Goal: Information Seeking & Learning: Learn about a topic

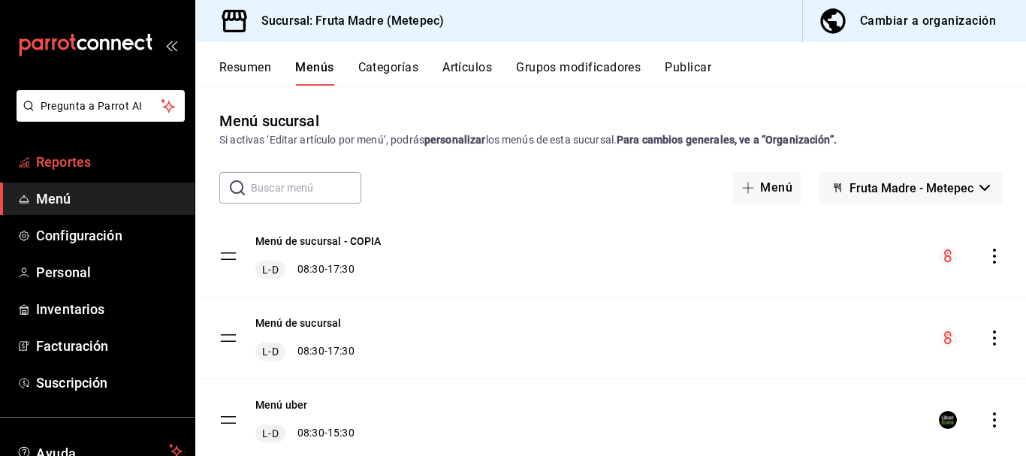
click at [87, 166] on span "Reportes" at bounding box center [109, 162] width 146 height 20
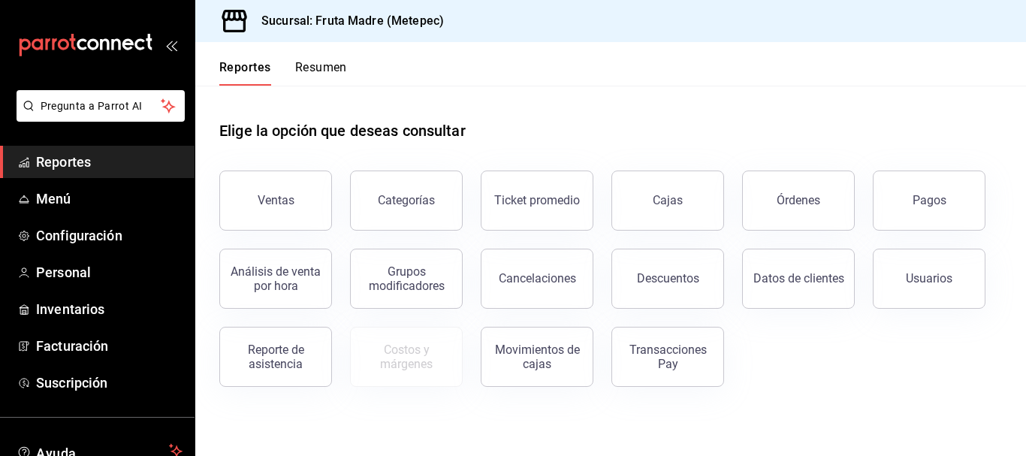
click at [306, 188] on button "Ventas" at bounding box center [275, 201] width 113 height 60
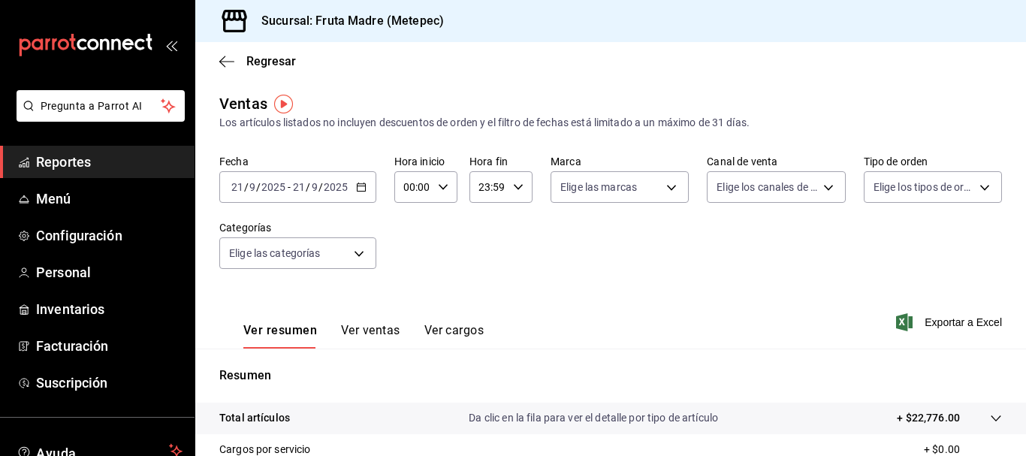
click at [362, 192] on \(Stroke\) "button" at bounding box center [361, 187] width 9 height 8
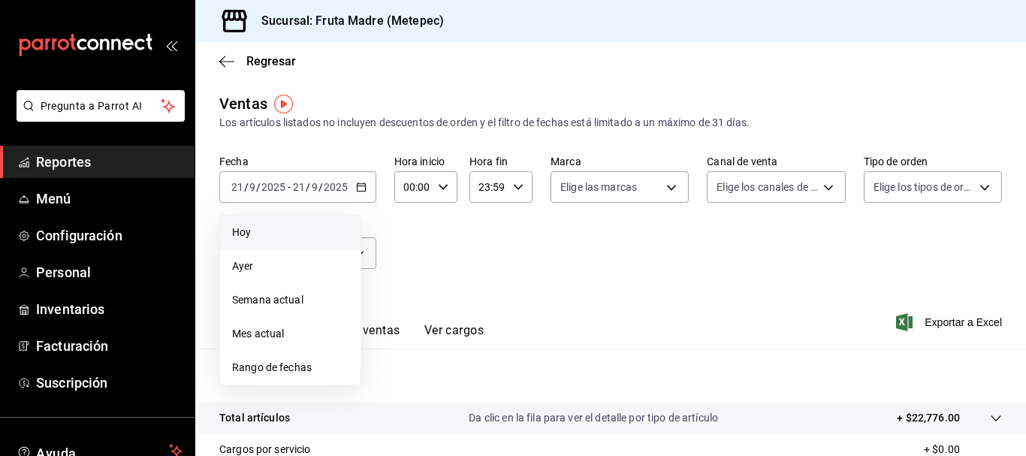
click at [252, 220] on li "Hoy" at bounding box center [290, 233] width 140 height 34
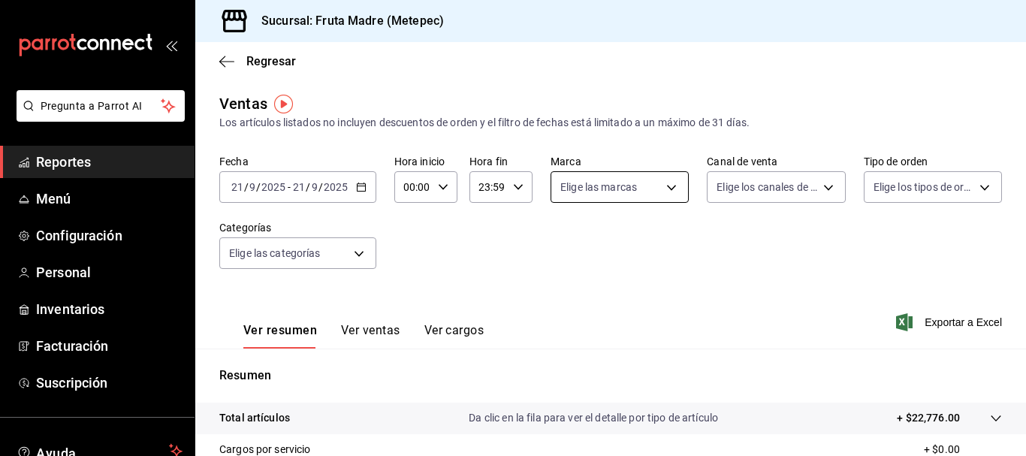
click at [625, 186] on body "Pregunta a Parrot AI Reportes Menú Configuración Personal Inventarios Facturaci…" at bounding box center [513, 228] width 1026 height 456
click at [651, 288] on span "Fruta Madre - Metepec" at bounding box center [641, 296] width 107 height 16
type input "5790cdda-0c8b-48b7-85ab-c90a85f84a02"
checkbox input "true"
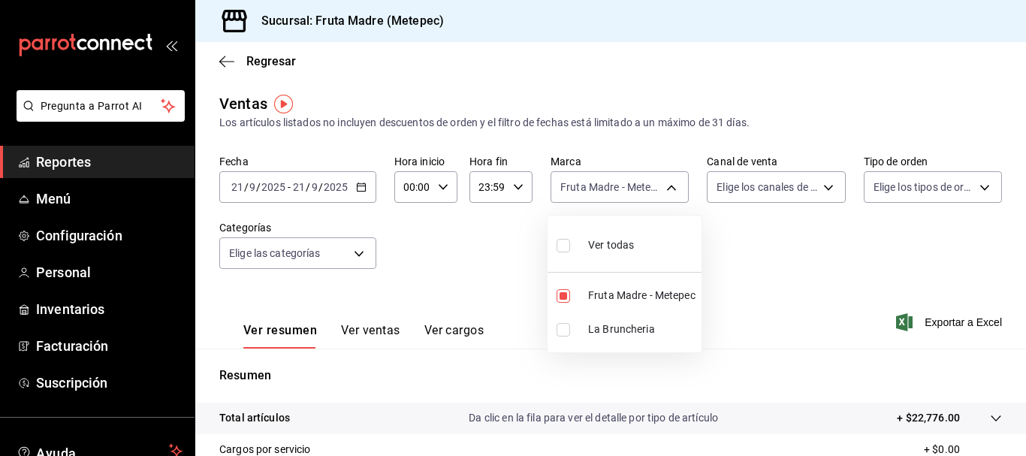
click at [720, 200] on div at bounding box center [513, 228] width 1026 height 456
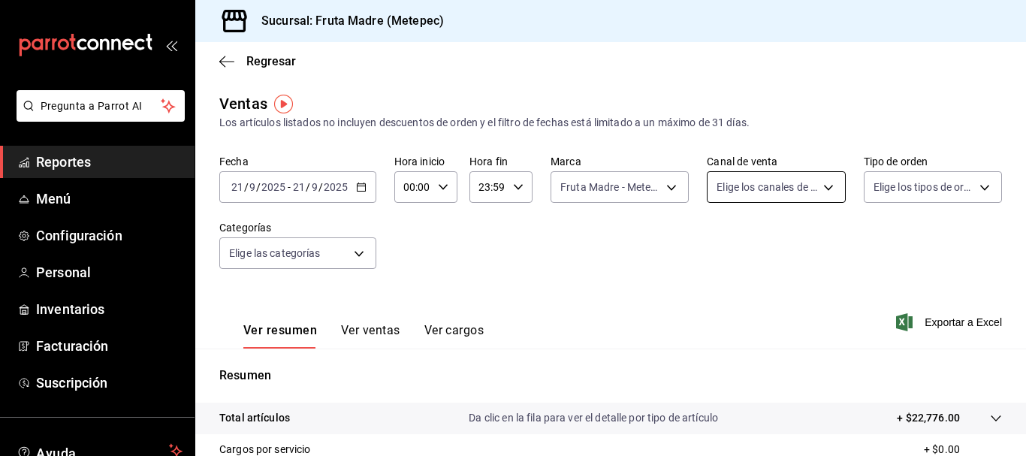
click at [729, 195] on body "Pregunta a Parrot AI Reportes Menú Configuración Personal Inventarios Facturaci…" at bounding box center [513, 228] width 1026 height 456
click at [747, 303] on span "Punto de venta" at bounding box center [786, 296] width 88 height 16
type input "PARROT"
checkbox input "true"
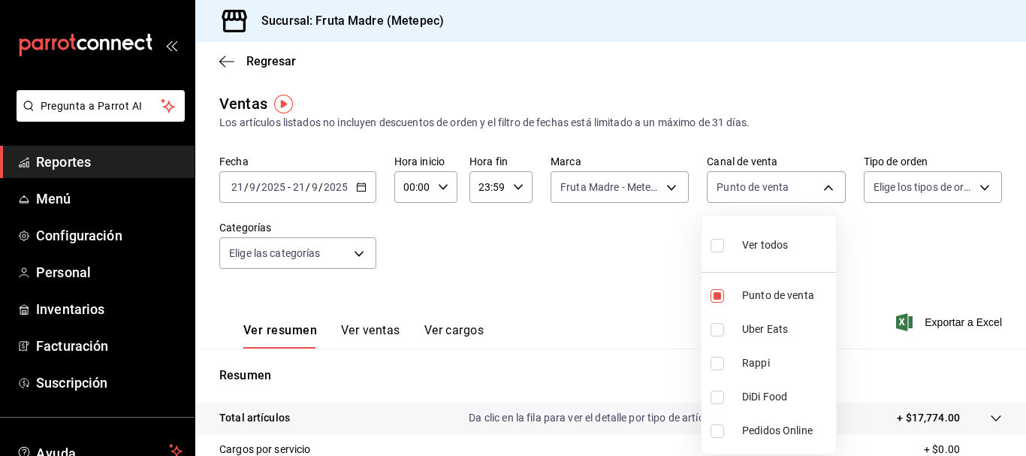
click at [635, 282] on div at bounding box center [513, 228] width 1026 height 456
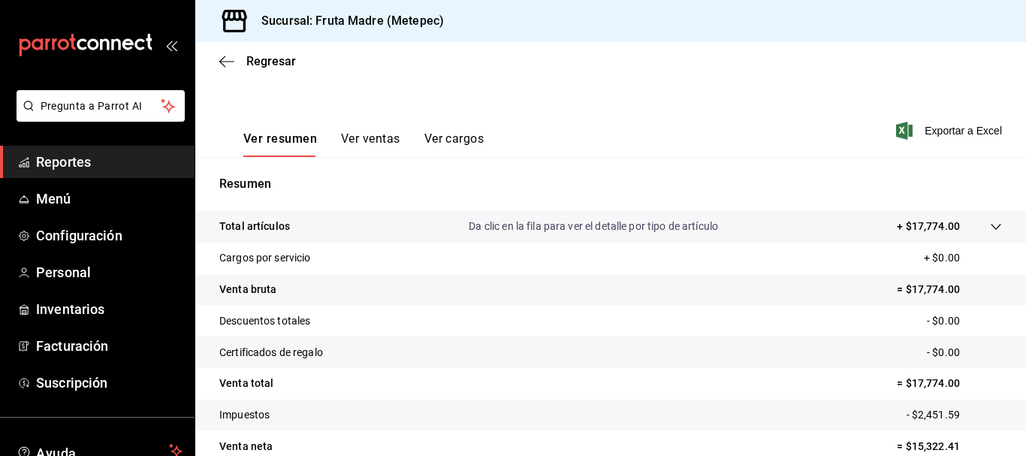
scroll to position [225, 0]
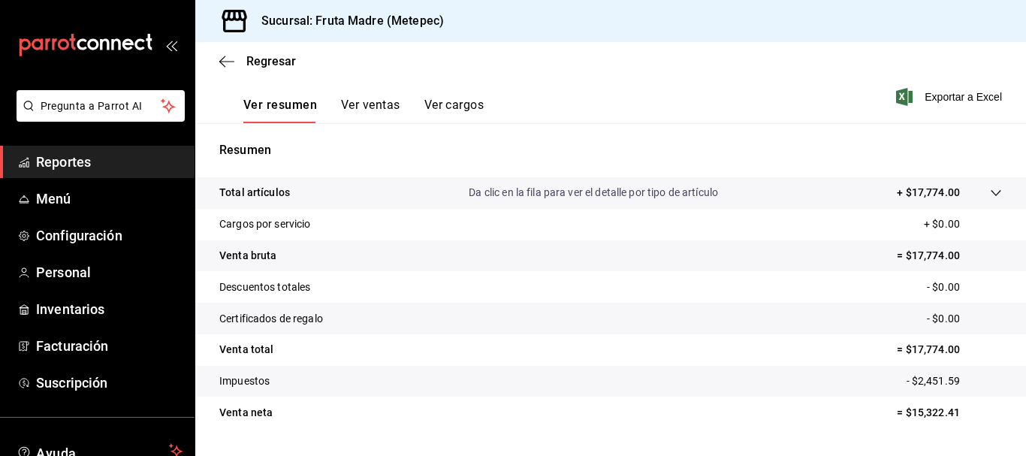
click at [381, 109] on button "Ver ventas" at bounding box center [370, 111] width 59 height 26
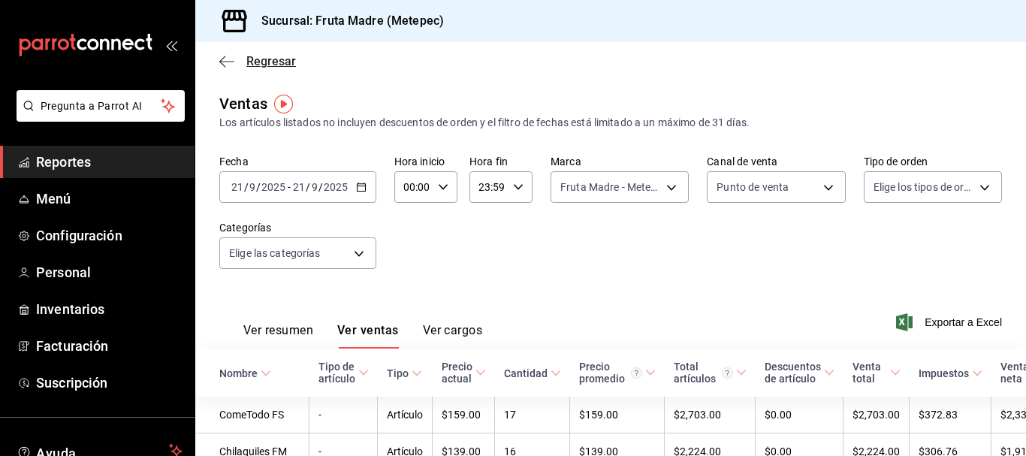
click at [220, 58] on icon "button" at bounding box center [226, 62] width 15 height 14
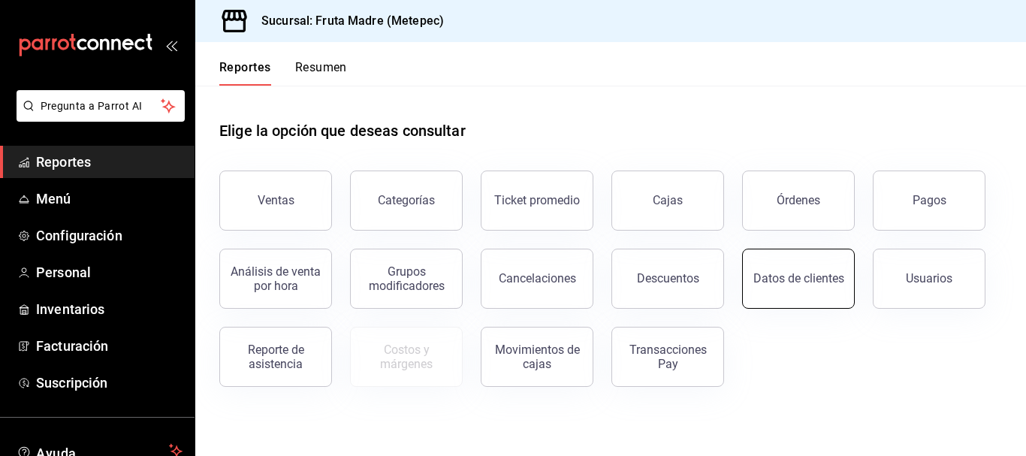
click at [771, 286] on button "Datos de clientes" at bounding box center [798, 279] width 113 height 60
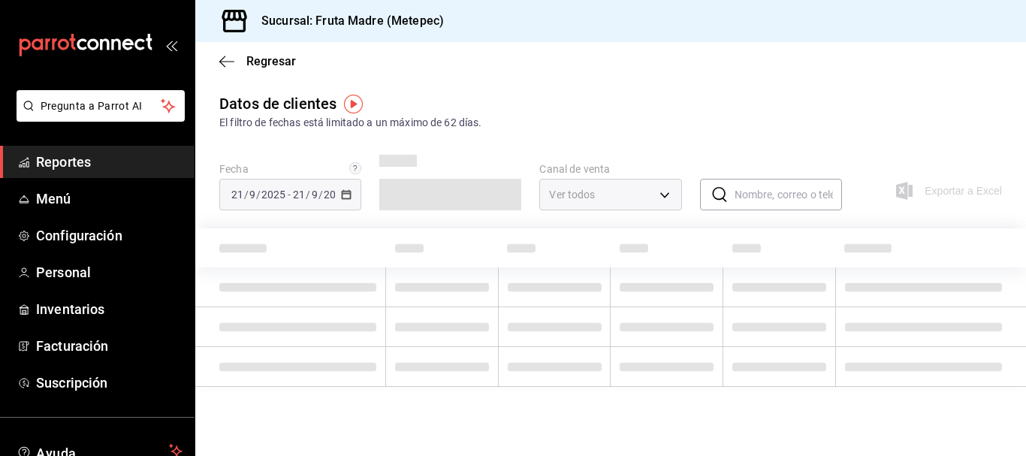
type input "PARROT,DIDI_FOOD,ONLINE"
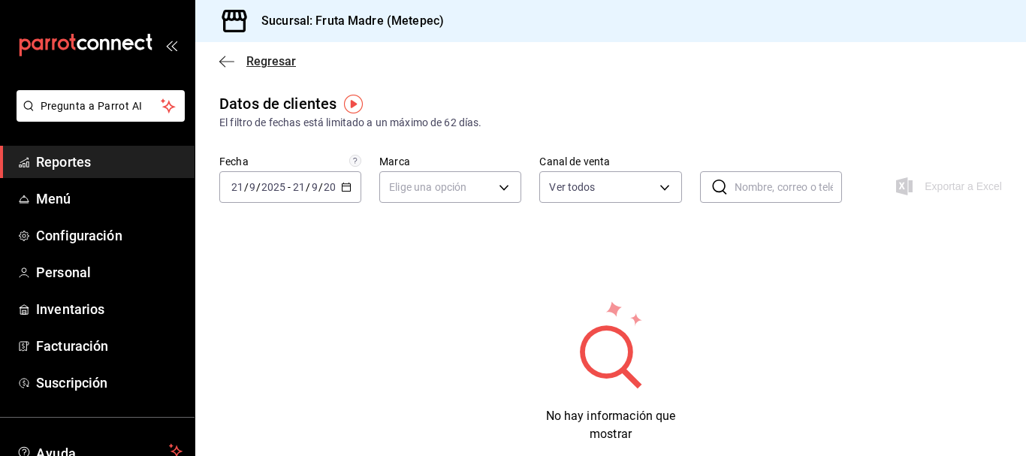
click at [230, 59] on icon "button" at bounding box center [226, 62] width 15 height 14
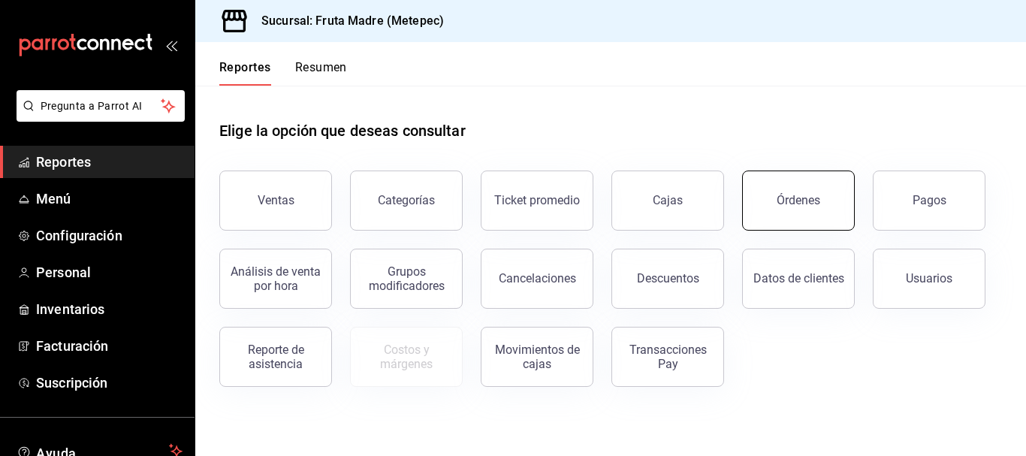
click at [805, 222] on button "Órdenes" at bounding box center [798, 201] width 113 height 60
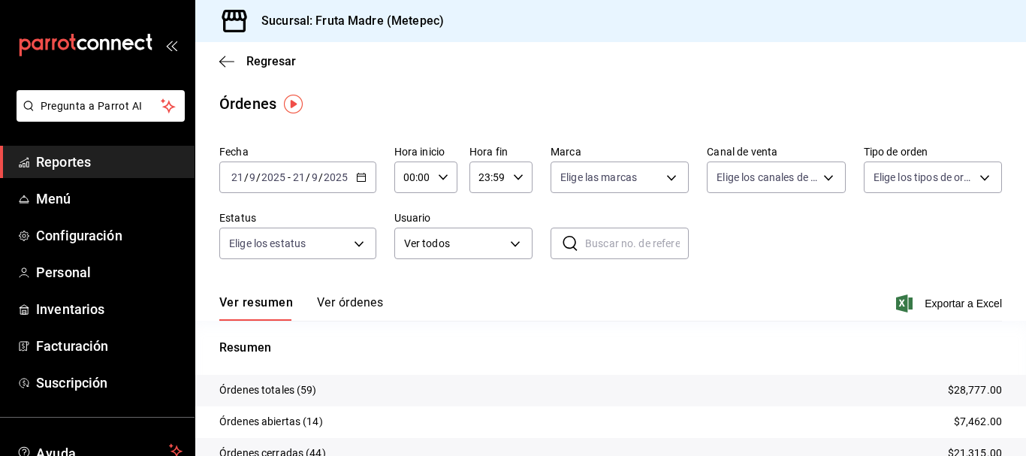
click at [351, 183] on div "[DATE] [DATE] - [DATE] [DATE]" at bounding box center [297, 178] width 157 height 32
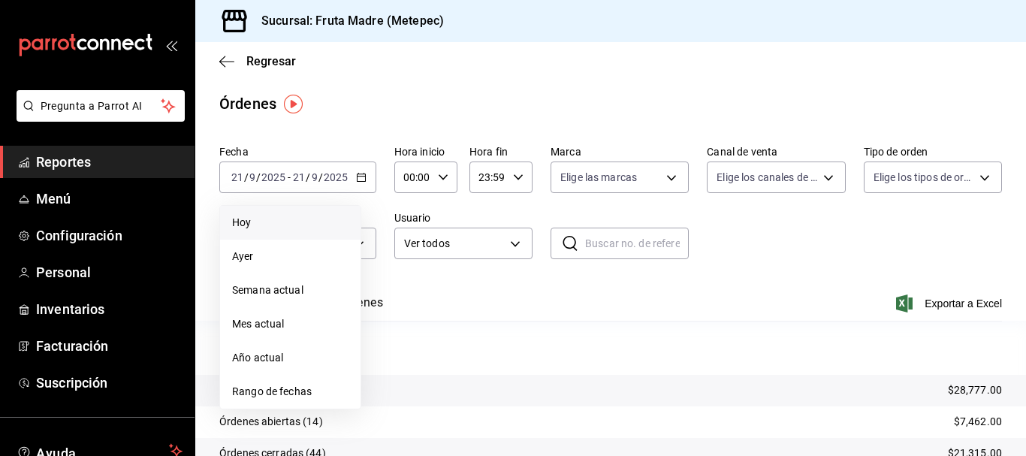
click at [292, 234] on li "Hoy" at bounding box center [290, 223] width 140 height 34
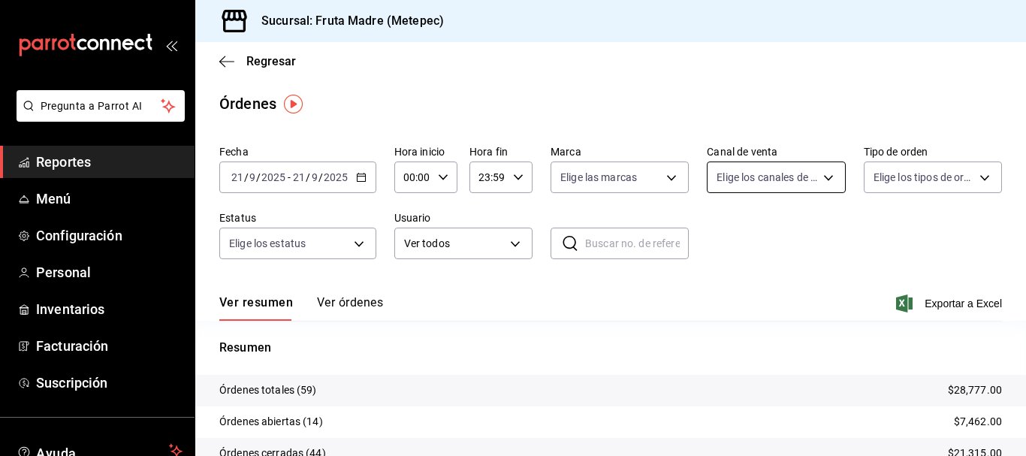
click at [733, 171] on body "Pregunta a Parrot AI Reportes Menú Configuración Personal Inventarios Facturaci…" at bounding box center [513, 228] width 1026 height 456
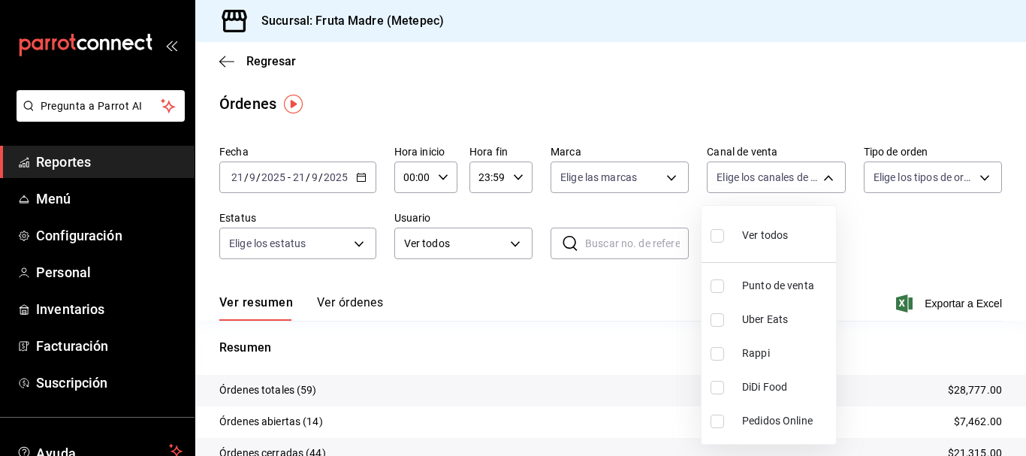
click at [802, 288] on span "Punto de venta" at bounding box center [786, 286] width 88 height 16
type input "PARROT"
checkbox input "true"
click at [886, 223] on div at bounding box center [513, 228] width 1026 height 456
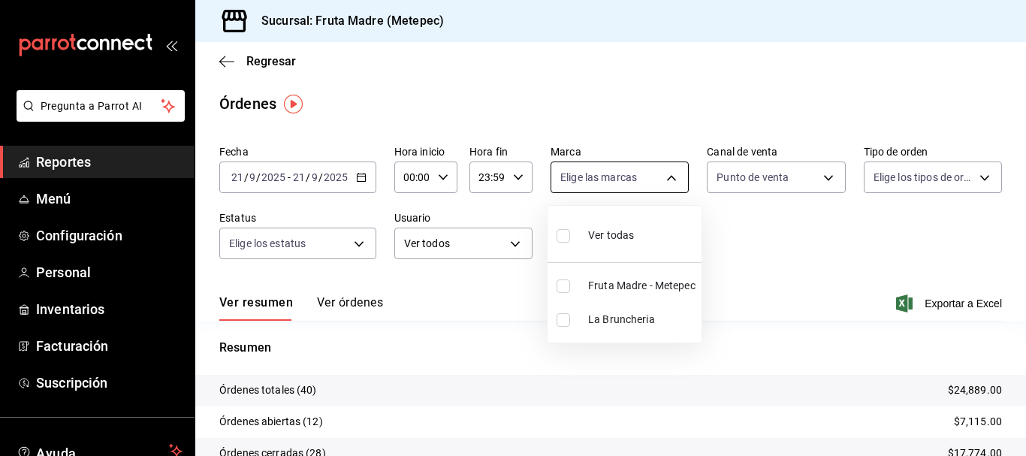
click at [605, 183] on body "Pregunta a Parrot AI Reportes Menú Configuración Personal Inventarios Facturaci…" at bounding box center [513, 228] width 1026 height 456
click at [623, 285] on span "Fruta Madre - Metepec" at bounding box center [641, 286] width 107 height 16
type input "5790cdda-0c8b-48b7-85ab-c90a85f84a02"
checkbox input "true"
click at [763, 253] on div at bounding box center [513, 228] width 1026 height 456
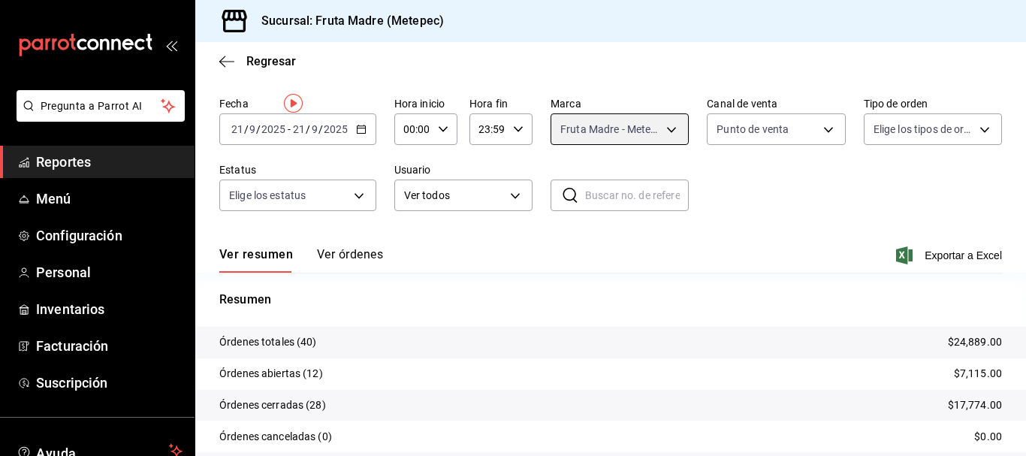
scroll to position [75, 0]
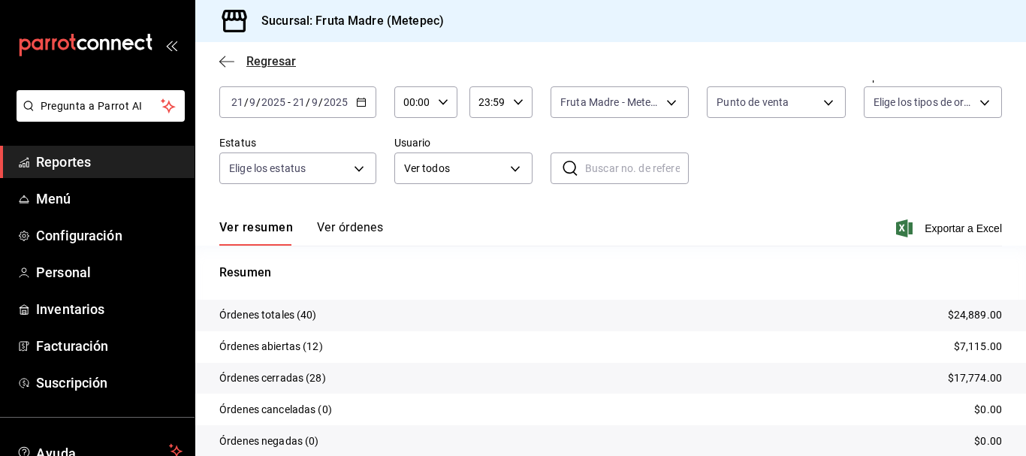
drag, startPoint x: 233, startPoint y: 57, endPoint x: 225, endPoint y: 56, distance: 8.3
click at [225, 56] on icon "button" at bounding box center [226, 62] width 15 height 14
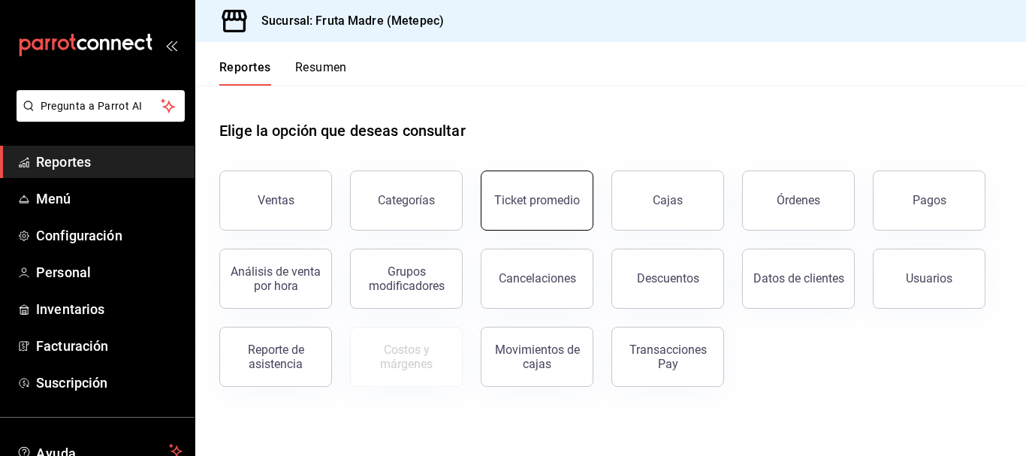
click at [555, 205] on div "Ticket promedio" at bounding box center [537, 200] width 86 height 14
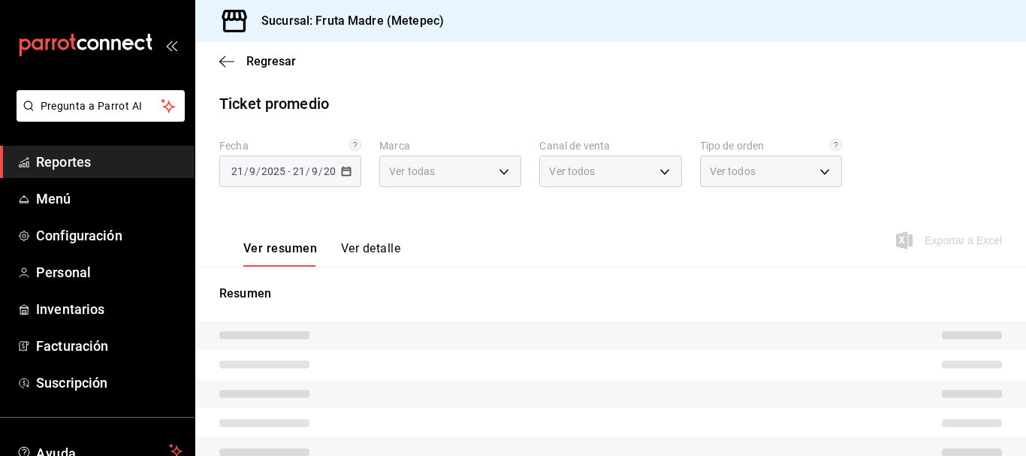
type input "5790cdda-0c8b-48b7-85ab-c90a85f84a02,6306ff5c-89bc-41b3-b8f4-0c5eb20e5cca"
type input "PARROT,UBER_EATS,RAPPI,DIDI_FOOD,ONLINE"
type input "77e61f55-b4f5-45d7-b3f9-7b291aa5e25c,bf691087-e7f2-4656-bc5a-db244cd58d2c,EXTER…"
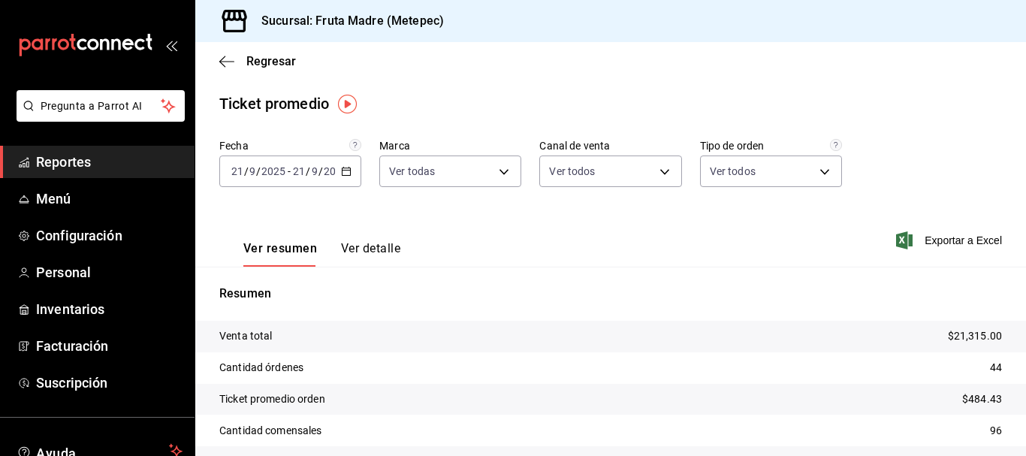
click at [349, 172] on icon "button" at bounding box center [346, 171] width 11 height 11
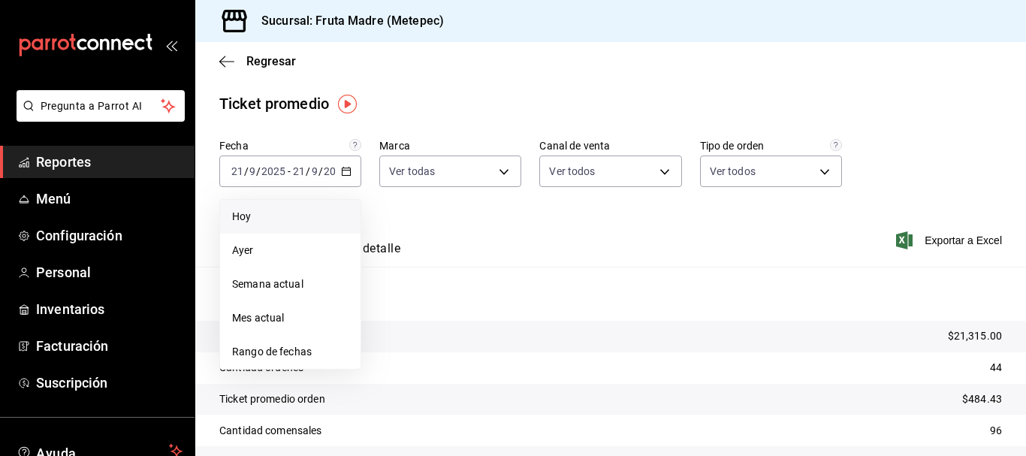
click at [289, 218] on span "Hoy" at bounding box center [290, 217] width 116 height 16
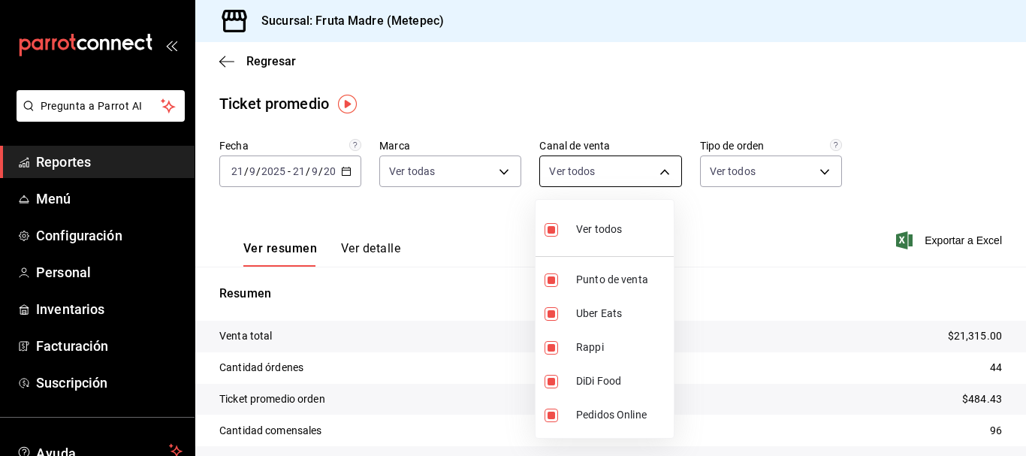
click at [616, 174] on body "Pregunta a Parrot AI Reportes Menú Configuración Personal Inventarios Facturaci…" at bounding box center [513, 228] width 1026 height 456
click at [628, 229] on li "Ver todos" at bounding box center [605, 228] width 138 height 44
checkbox input "false"
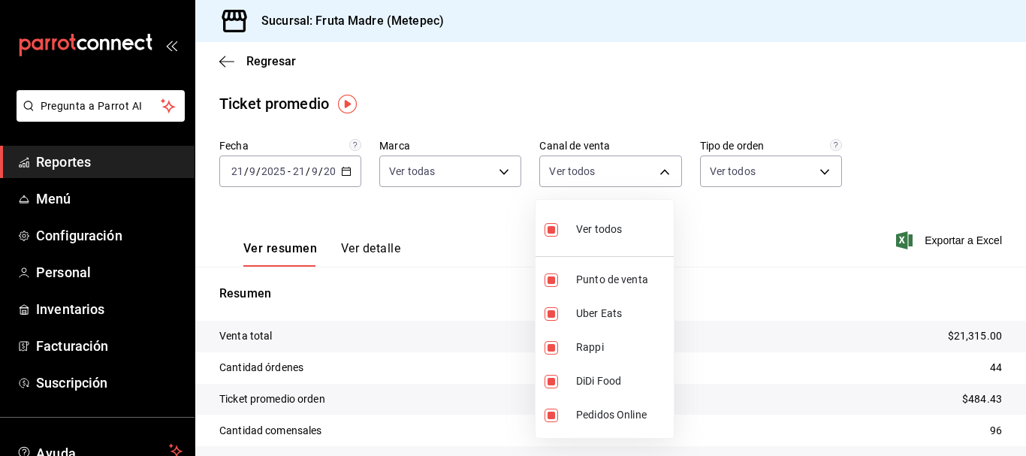
checkbox input "false"
click at [634, 279] on span "Punto de venta" at bounding box center [622, 280] width 92 height 16
type input "PARROT"
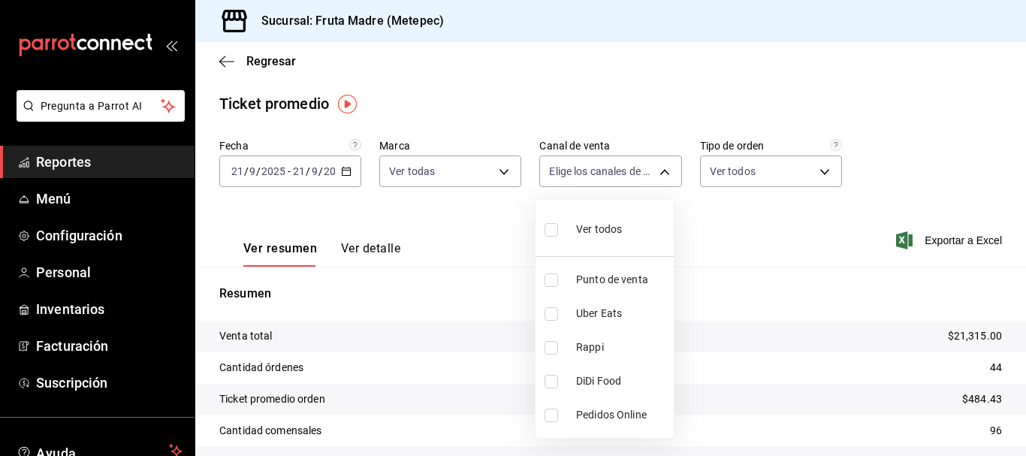
checkbox input "true"
click at [726, 222] on div at bounding box center [513, 228] width 1026 height 456
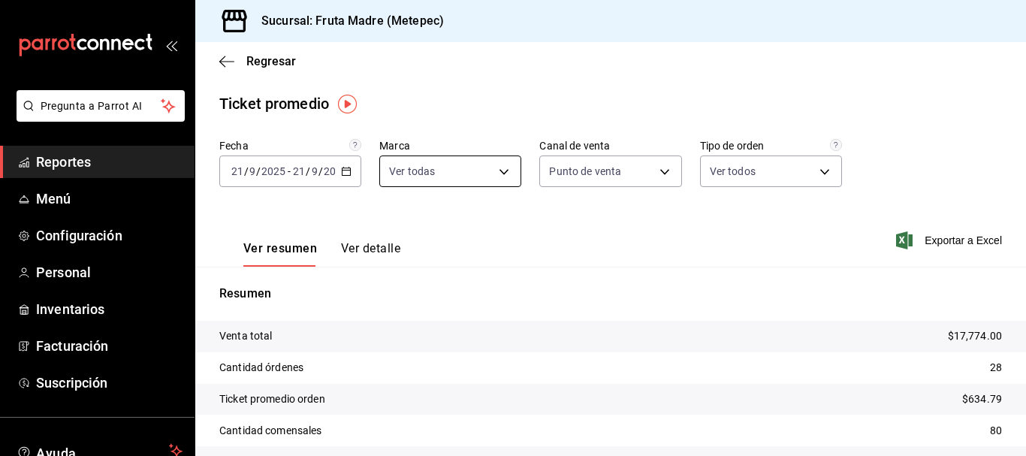
click at [427, 168] on body "Pregunta a Parrot AI Reportes Menú Configuración Personal Inventarios Facturaci…" at bounding box center [513, 228] width 1026 height 456
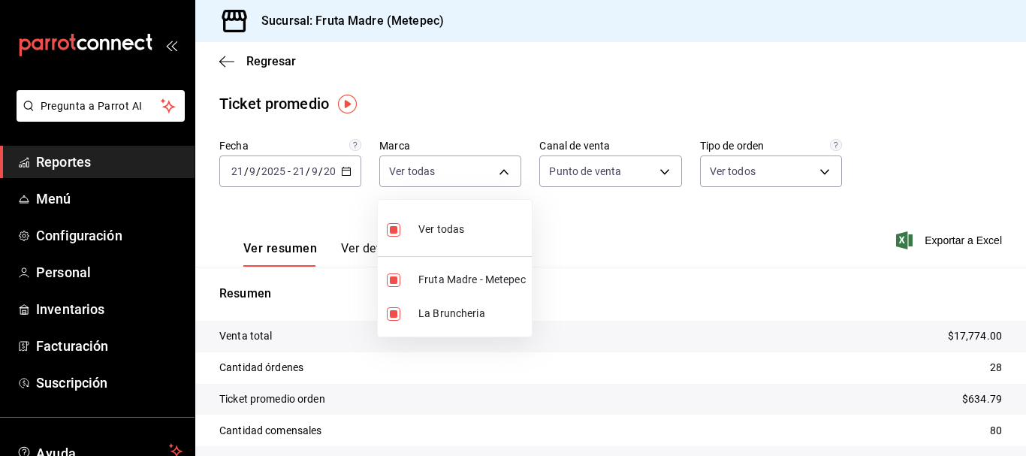
drag, startPoint x: 607, startPoint y: 240, endPoint x: 632, endPoint y: 254, distance: 28.6
click at [608, 240] on div at bounding box center [513, 228] width 1026 height 456
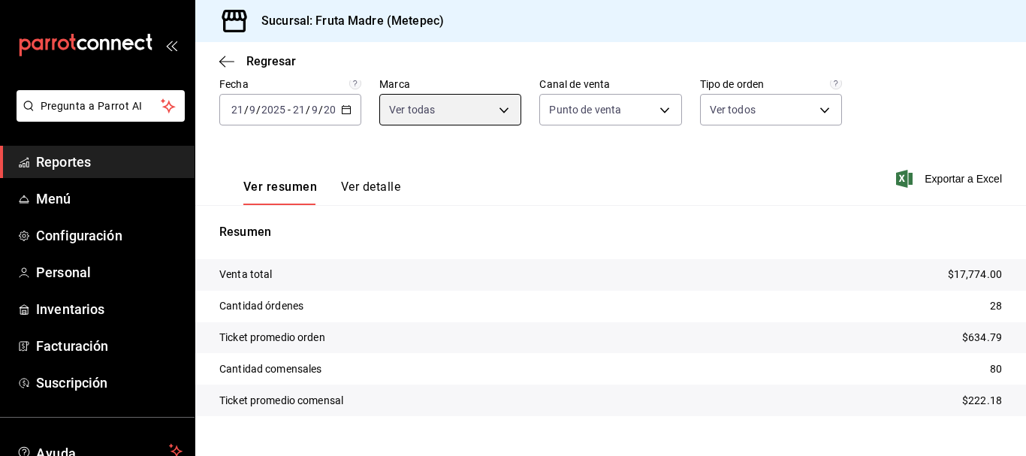
scroll to position [88, 0]
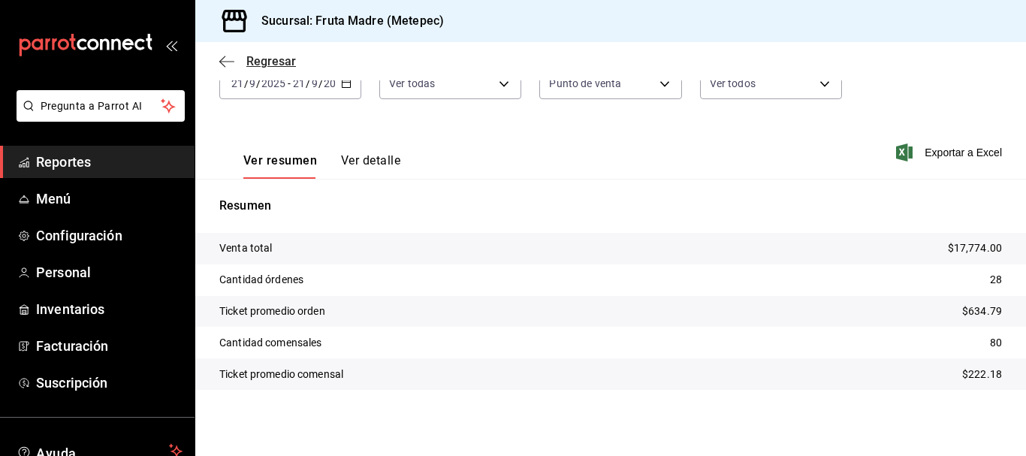
click at [247, 65] on span "Regresar" at bounding box center [271, 61] width 50 height 14
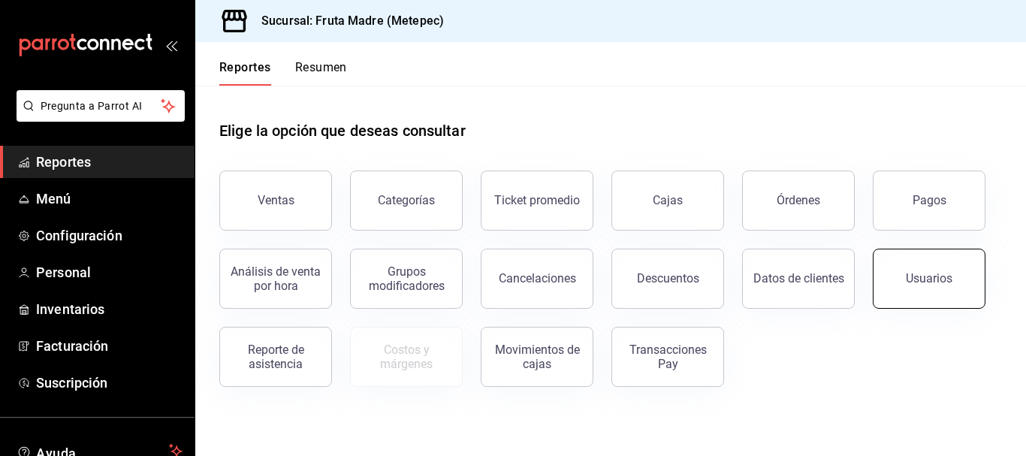
click at [928, 294] on button "Usuarios" at bounding box center [929, 279] width 113 height 60
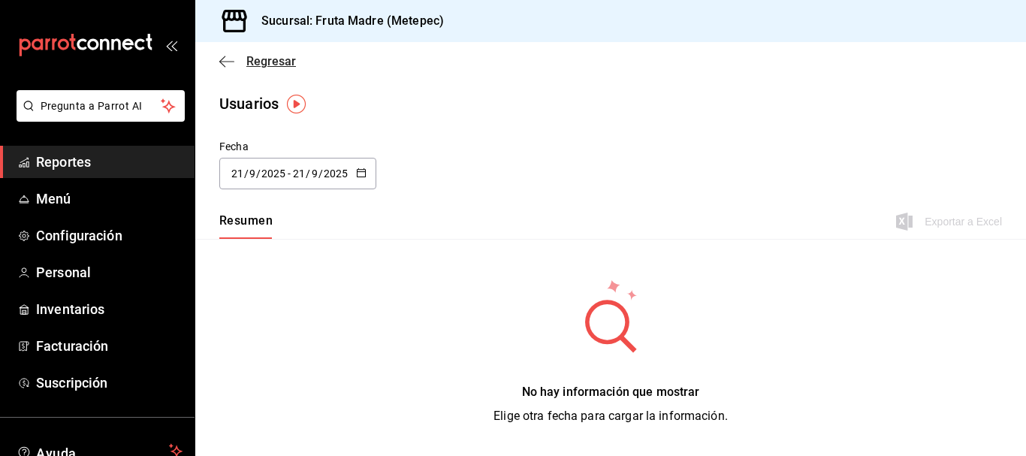
click at [222, 58] on icon "button" at bounding box center [226, 62] width 15 height 14
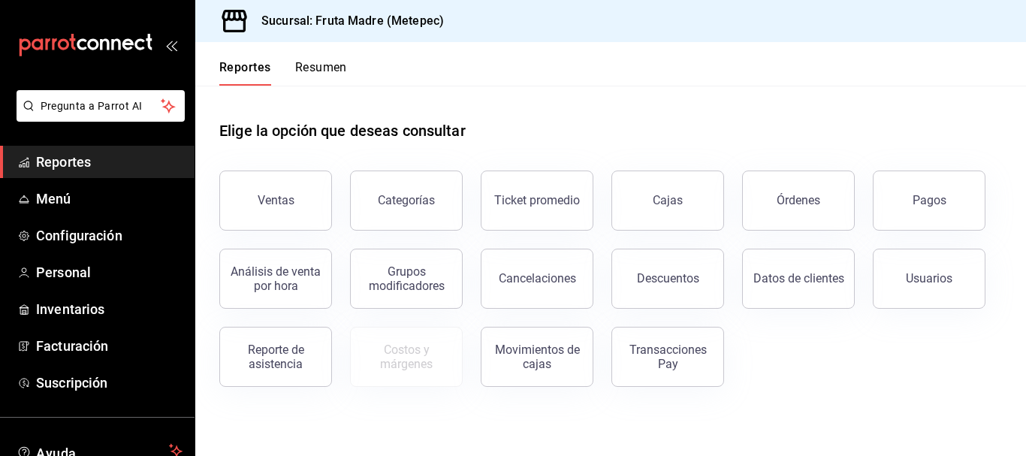
click at [299, 357] on div "Reporte de asistencia" at bounding box center [275, 357] width 93 height 29
